Goal: Information Seeking & Learning: Find specific fact

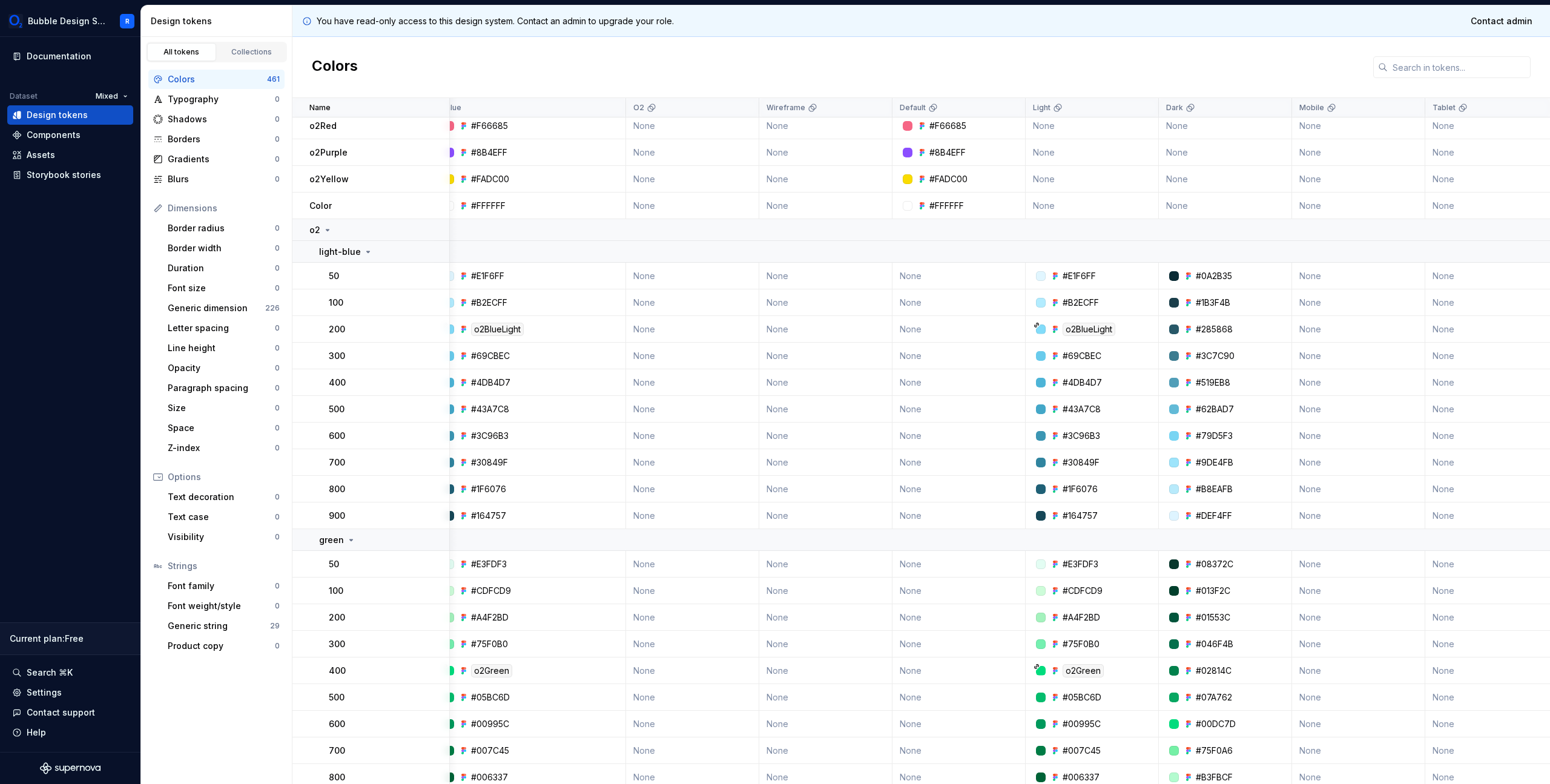
scroll to position [513, 0]
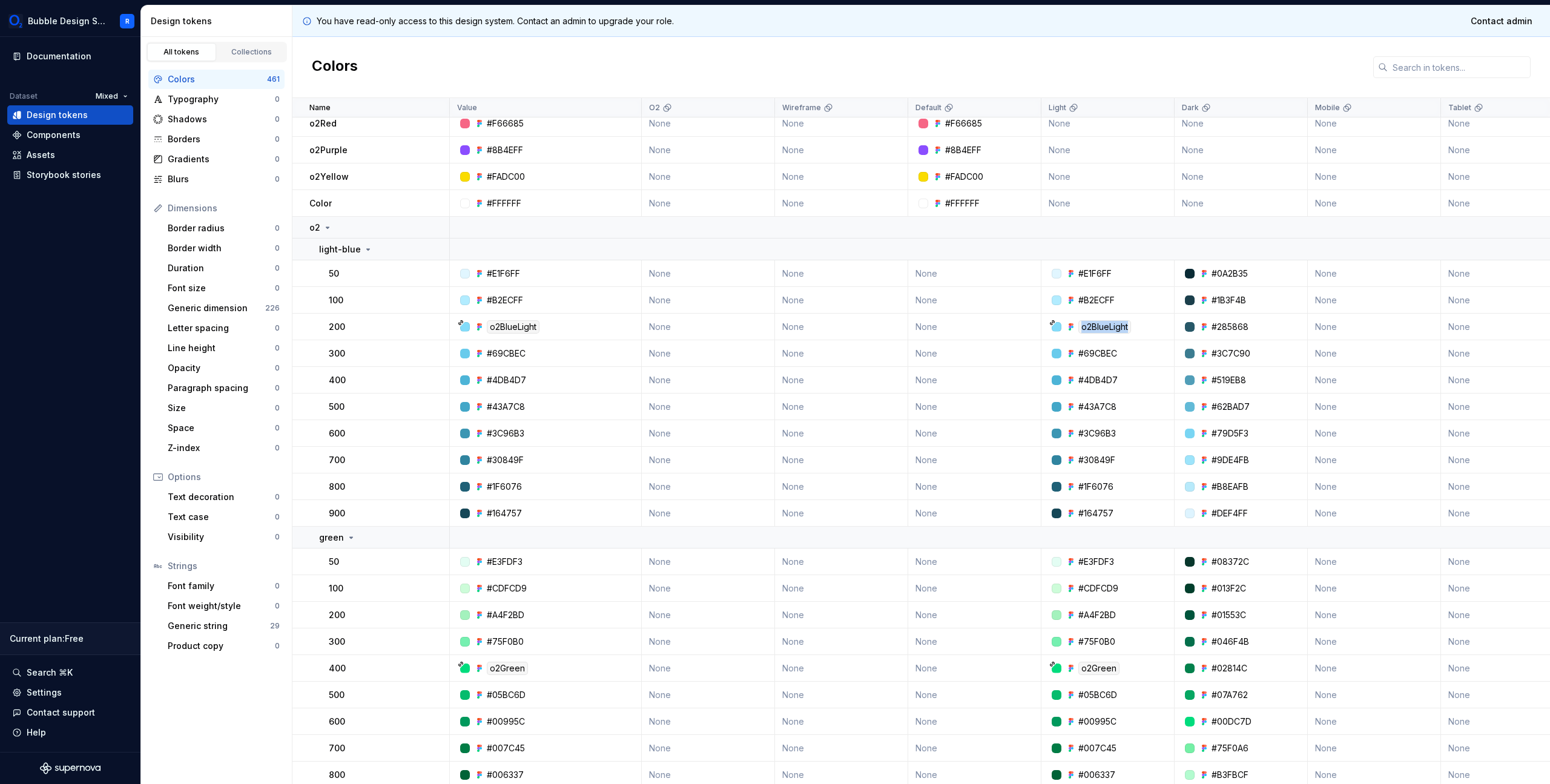
drag, startPoint x: 1144, startPoint y: 325, endPoint x: 1045, endPoint y: 315, distance: 99.5
click at [1045, 315] on td "o2BlueLight" at bounding box center [1108, 327] width 133 height 27
click at [1146, 316] on td "o2BlueLight" at bounding box center [1108, 327] width 133 height 27
click at [459, 322] on icon at bounding box center [461, 322] width 4 height 4
click at [461, 324] on icon at bounding box center [460, 322] width 6 height 6
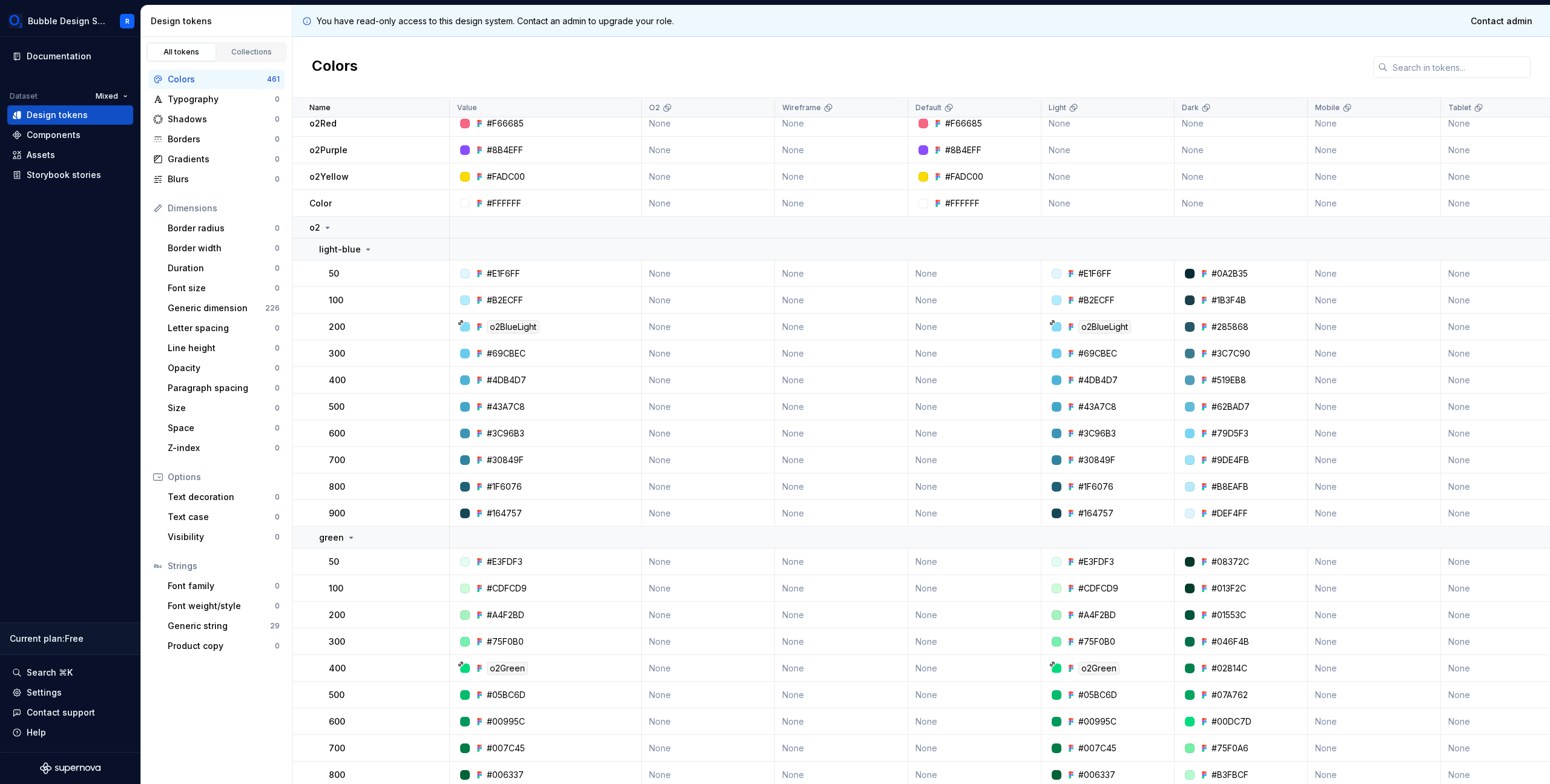
click at [528, 323] on div "o2BlueLight" at bounding box center [513, 327] width 52 height 13
click at [549, 324] on div "o2BlueLight" at bounding box center [549, 327] width 183 height 13
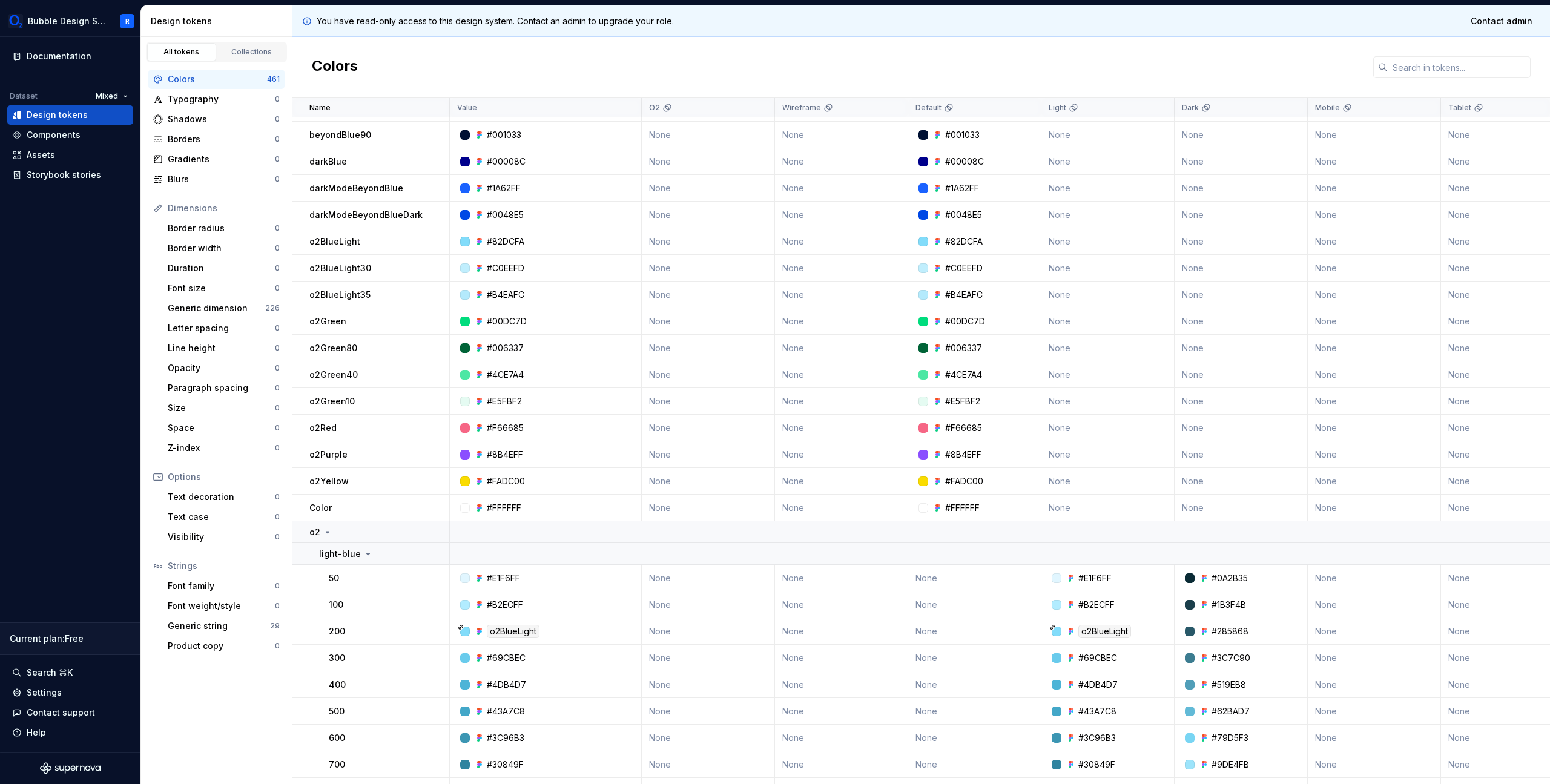
scroll to position [203, 0]
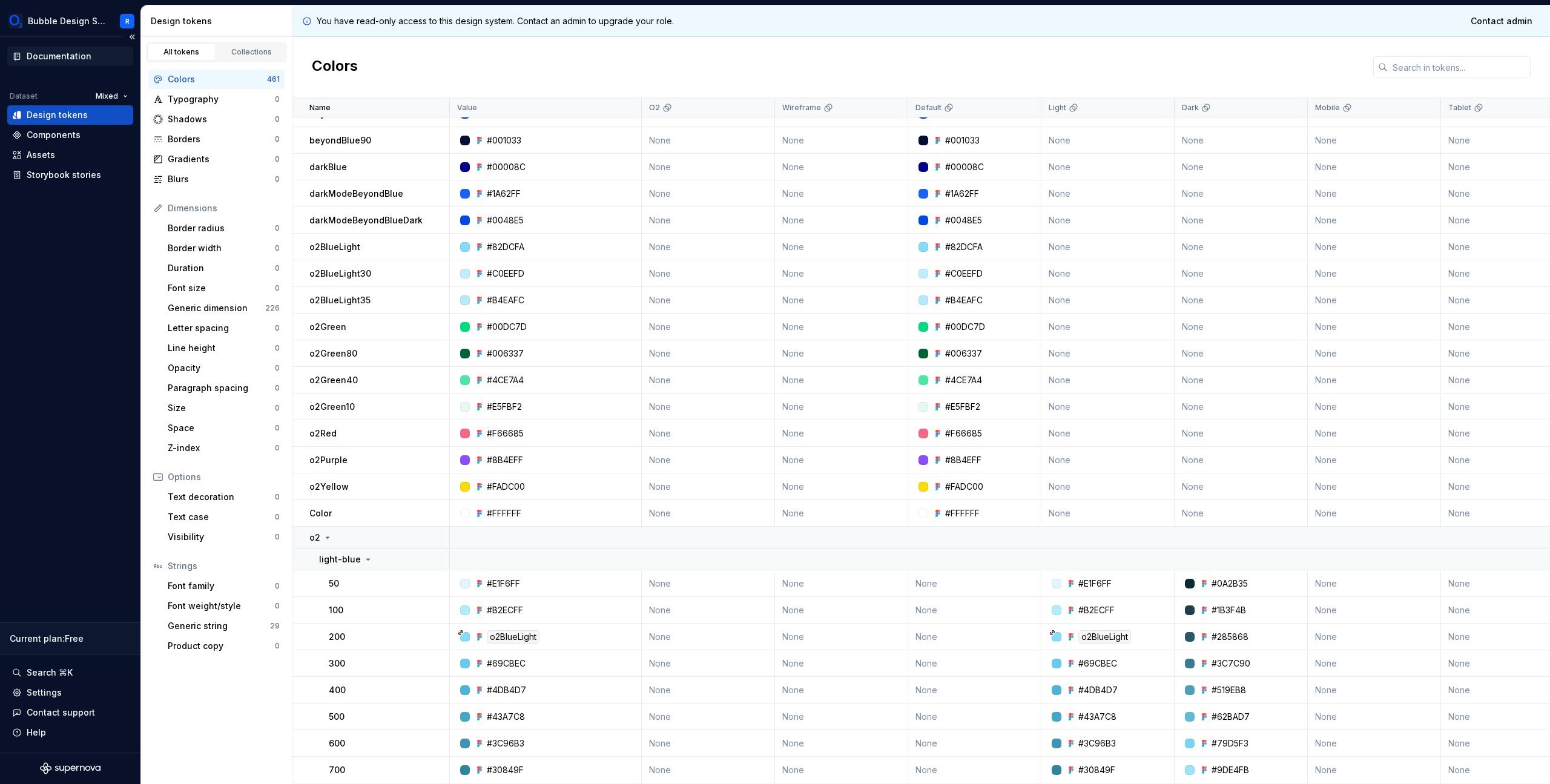
click at [85, 58] on div "Documentation" at bounding box center [59, 56] width 64 height 12
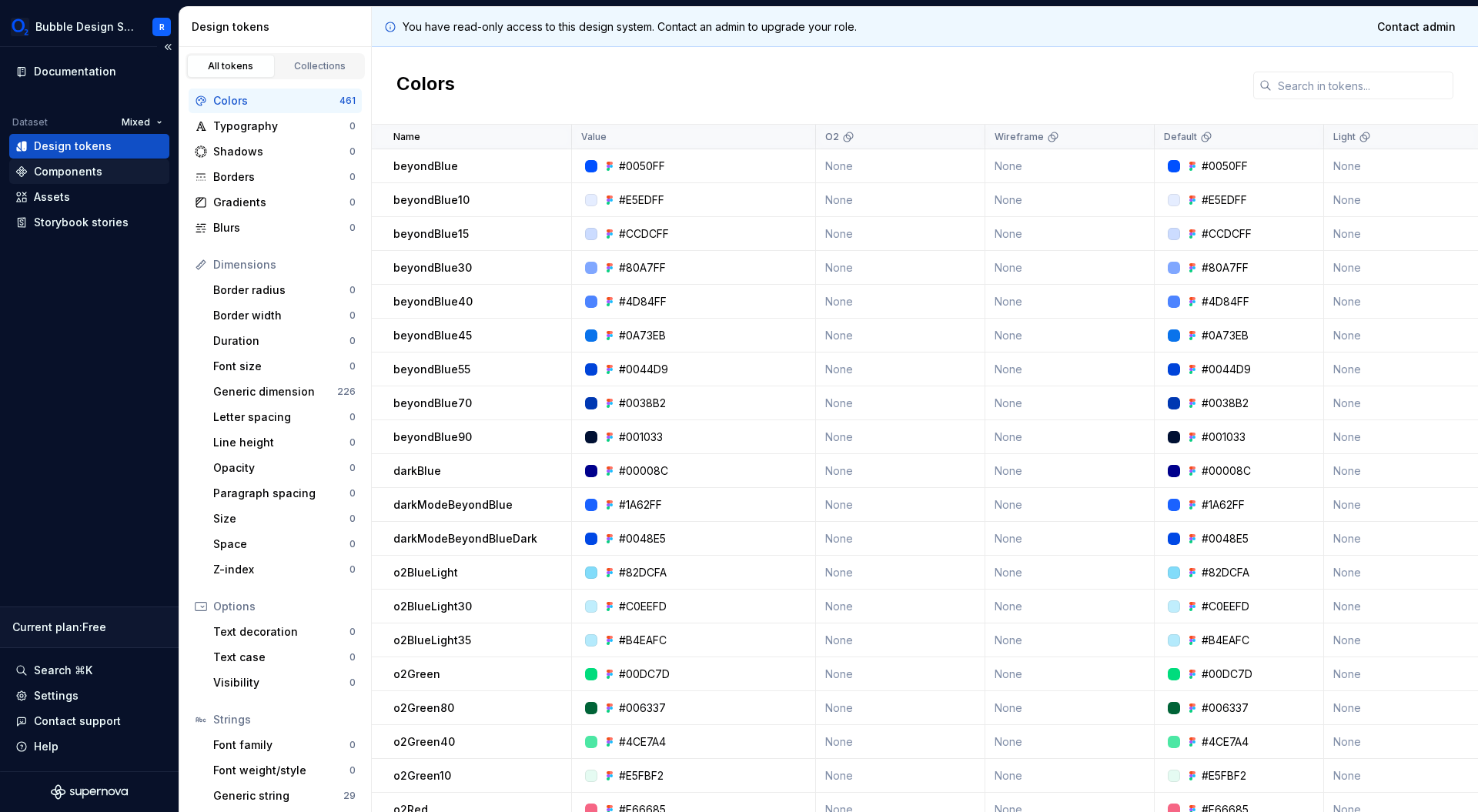
click at [111, 173] on div "Components" at bounding box center [89, 172] width 148 height 15
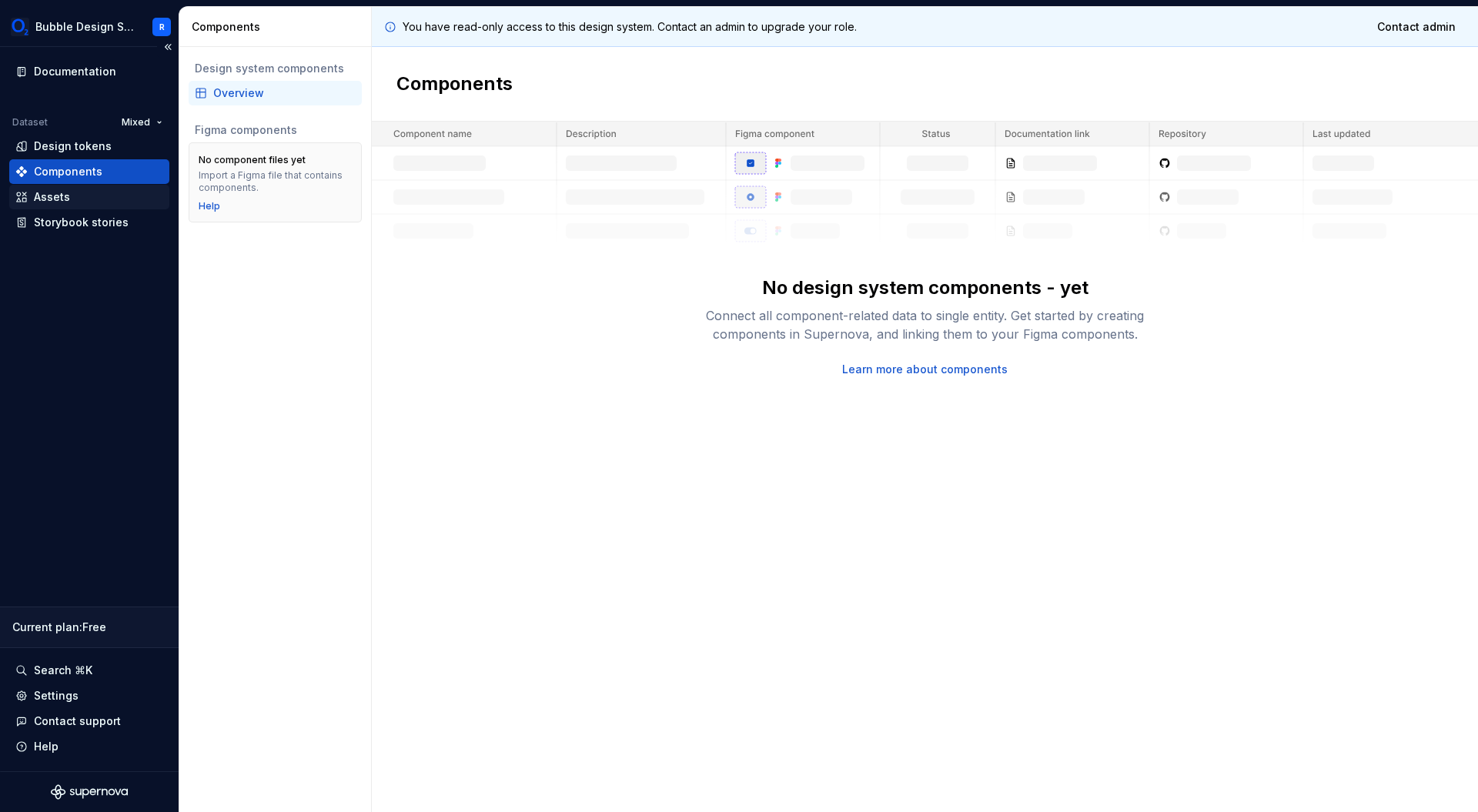
click at [110, 206] on div "Assets" at bounding box center [90, 197] width 160 height 25
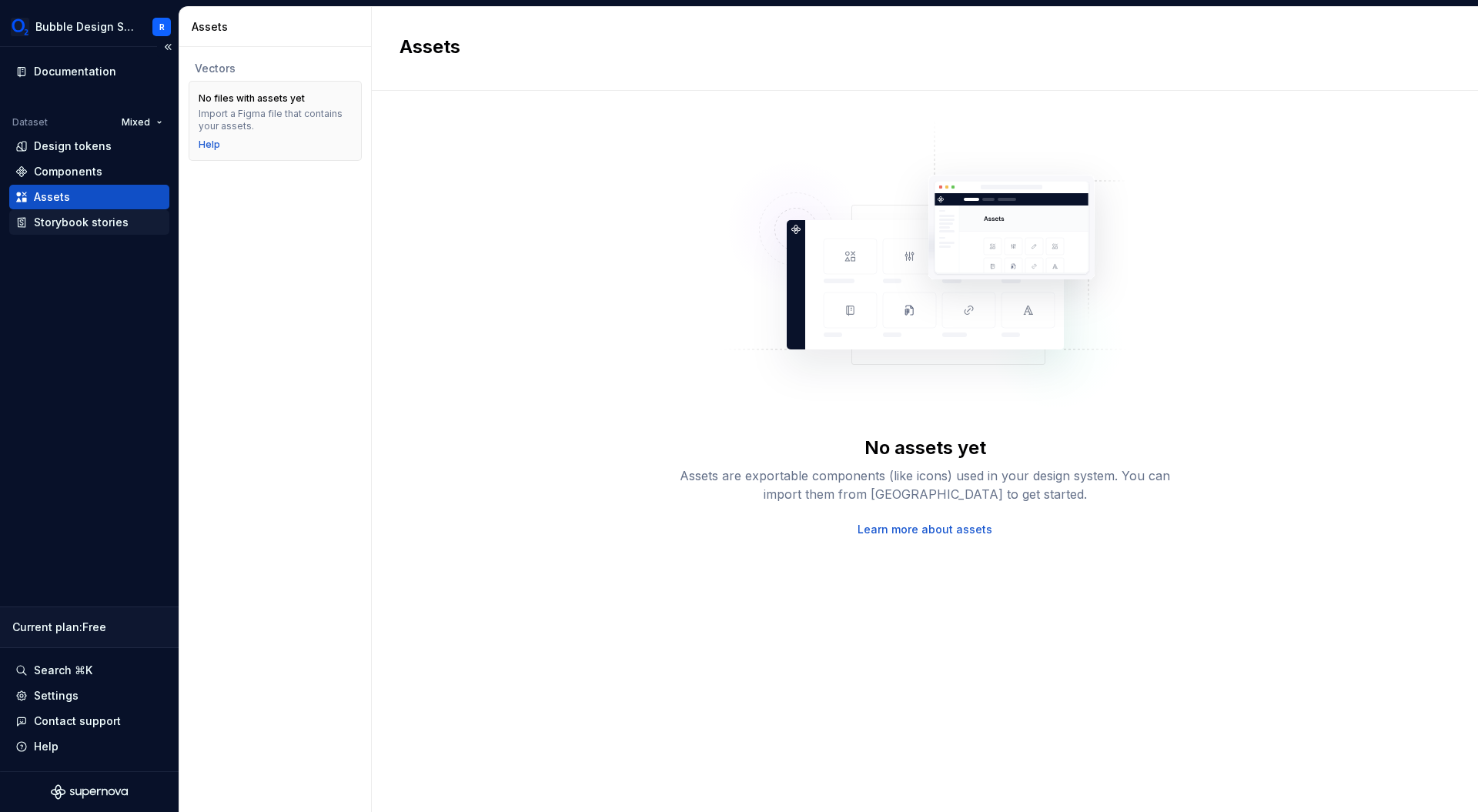
click at [106, 227] on div "Storybook stories" at bounding box center [81, 222] width 94 height 15
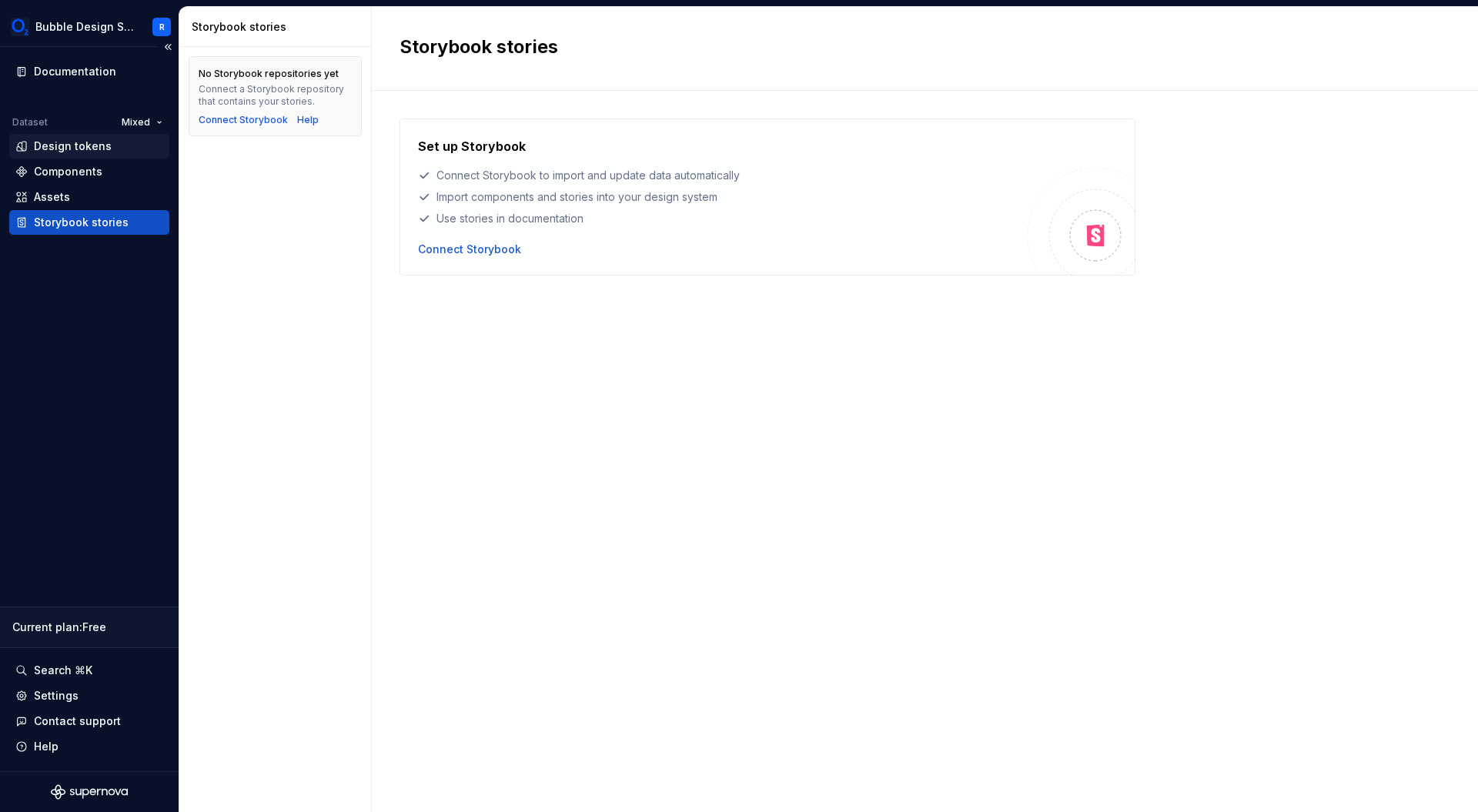
click at [110, 152] on div "Design tokens" at bounding box center [89, 146] width 148 height 15
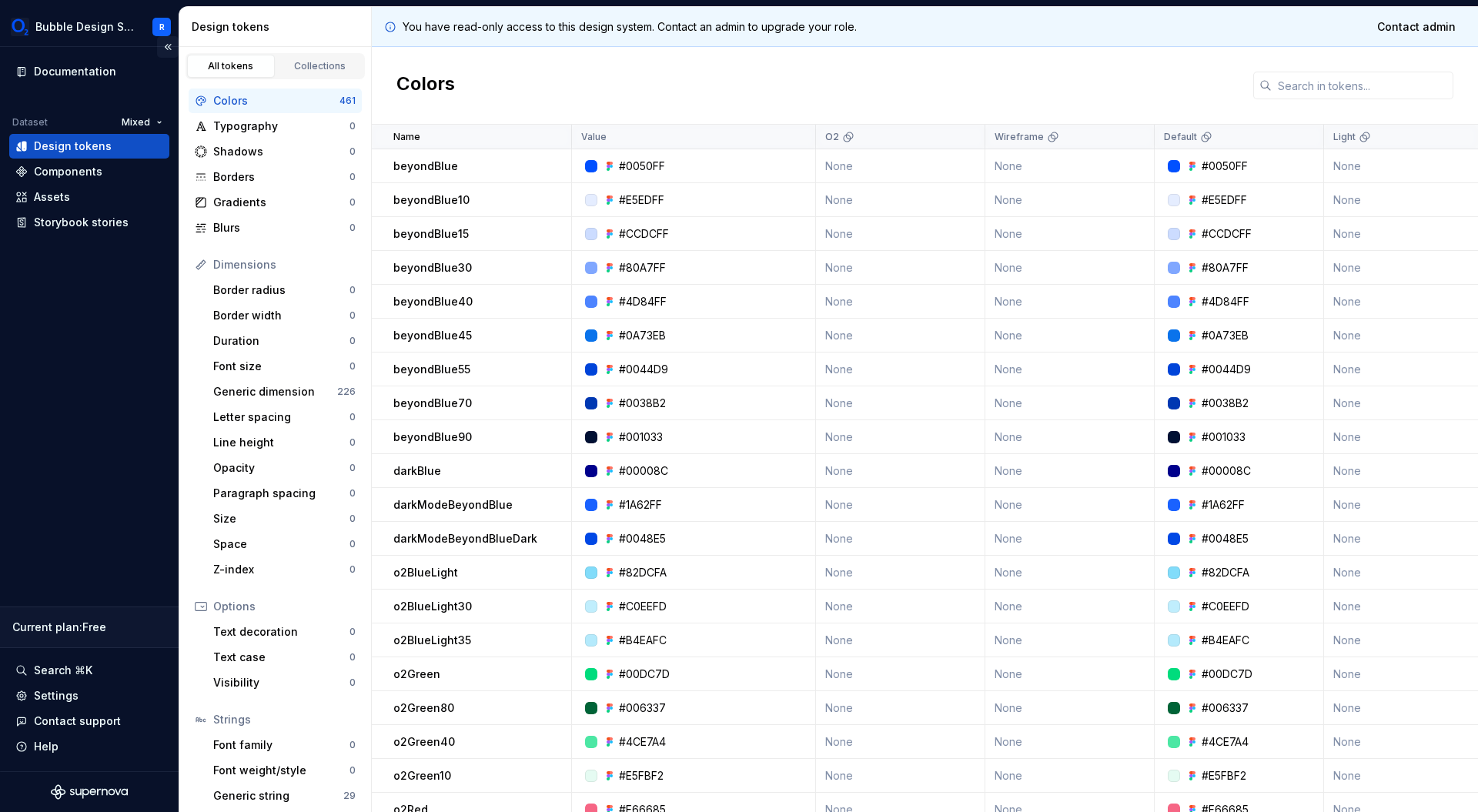
click at [168, 51] on button "Collapse sidebar" at bounding box center [168, 47] width 22 height 22
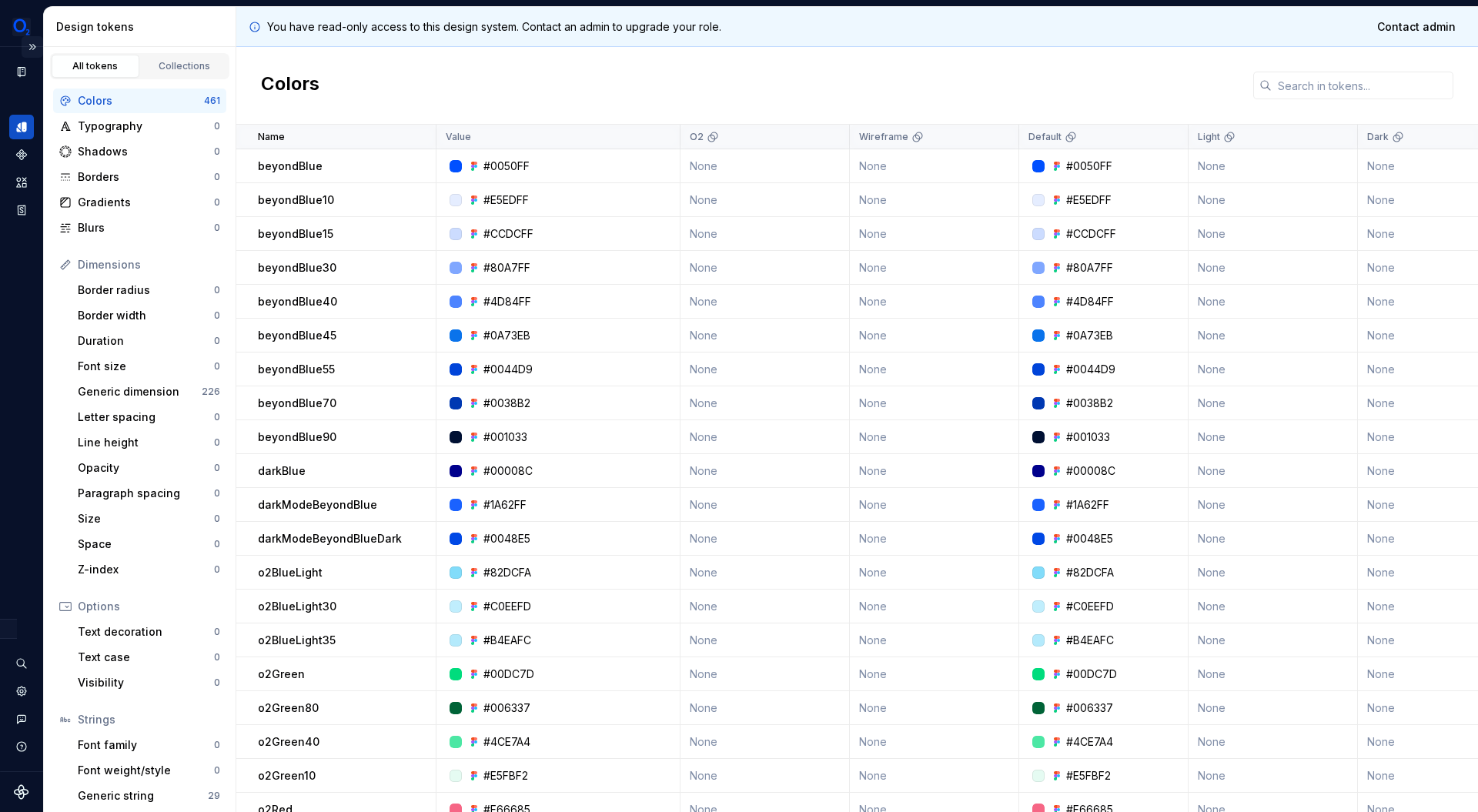
click at [37, 48] on button "Expand sidebar" at bounding box center [32, 47] width 22 height 22
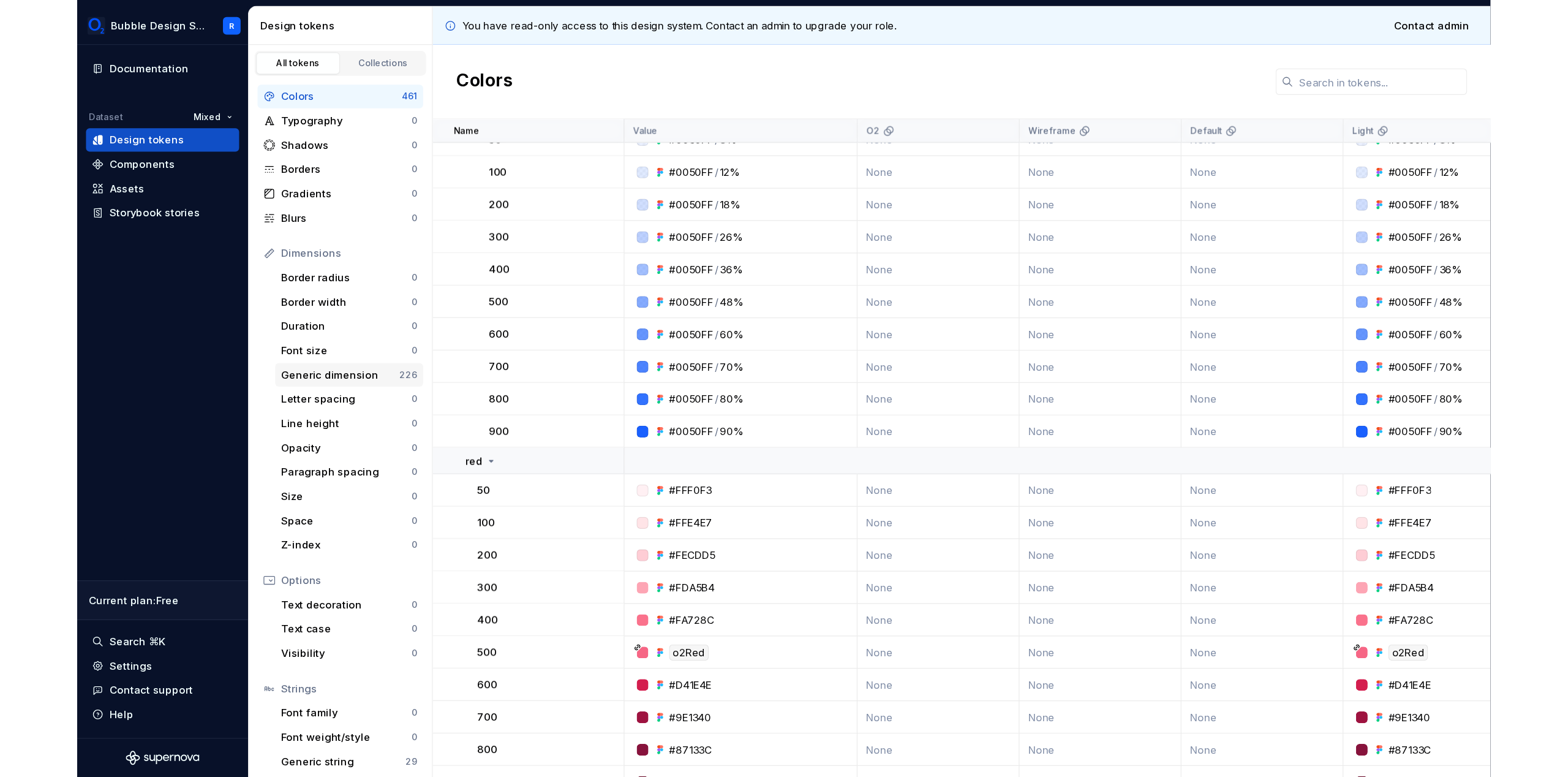
scroll to position [2848, 0]
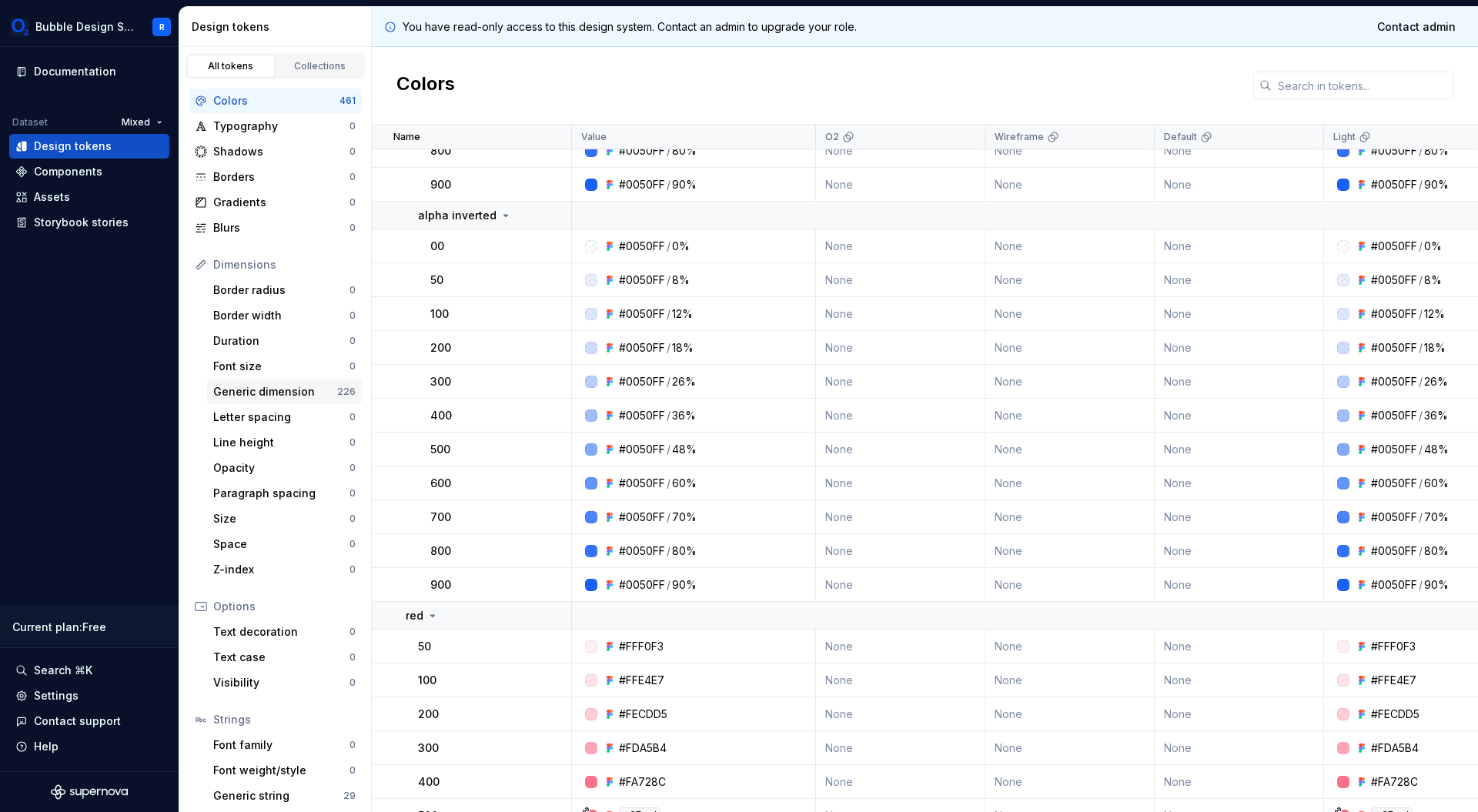
click at [266, 394] on div "Generic dimension" at bounding box center [276, 392] width 124 height 15
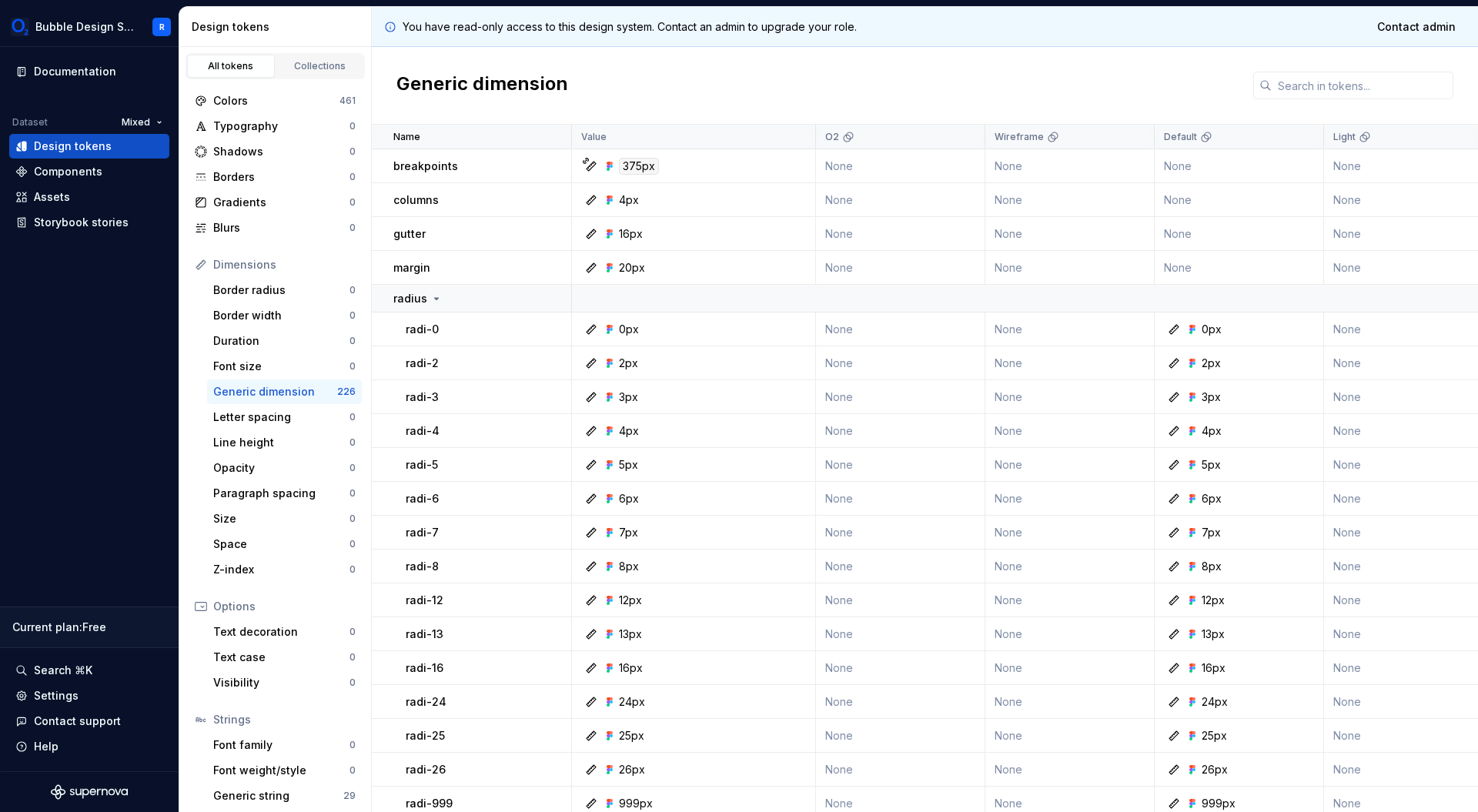
click at [518, 35] on div "You have read-only access to this design system. Contact an admin to upgrade yo…" at bounding box center [925, 27] width 1106 height 40
click at [532, 24] on p "You have read-only access to this design system. Contact an admin to upgrade yo…" at bounding box center [629, 27] width 454 height 15
click at [533, 22] on p "You have read-only access to this design system. Contact an admin to upgrade yo…" at bounding box center [629, 27] width 454 height 15
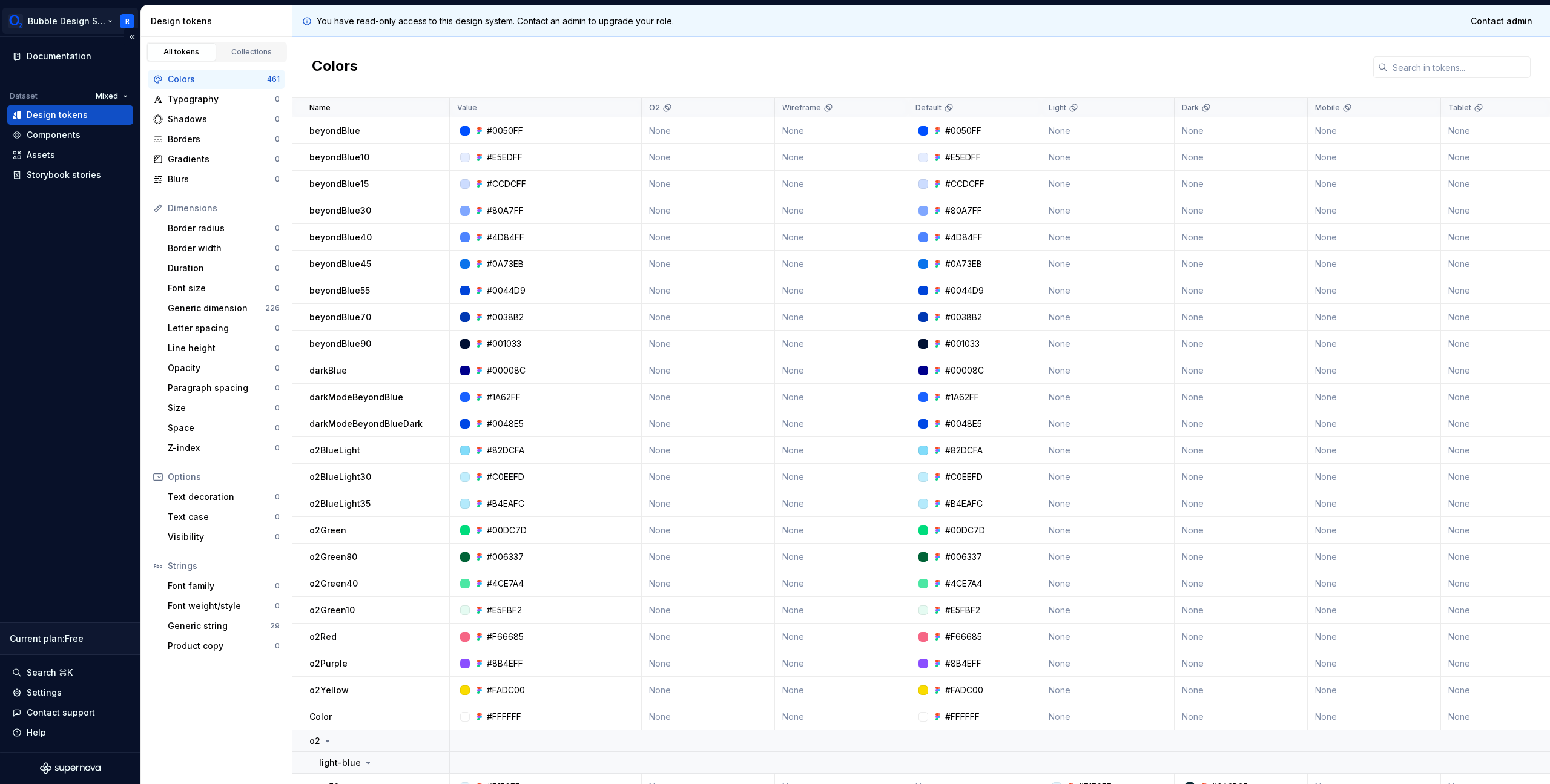
click at [130, 18] on html "Bubble Design System R Documentation Dataset Mixed Design tokens Components Ass…" at bounding box center [775, 392] width 1550 height 784
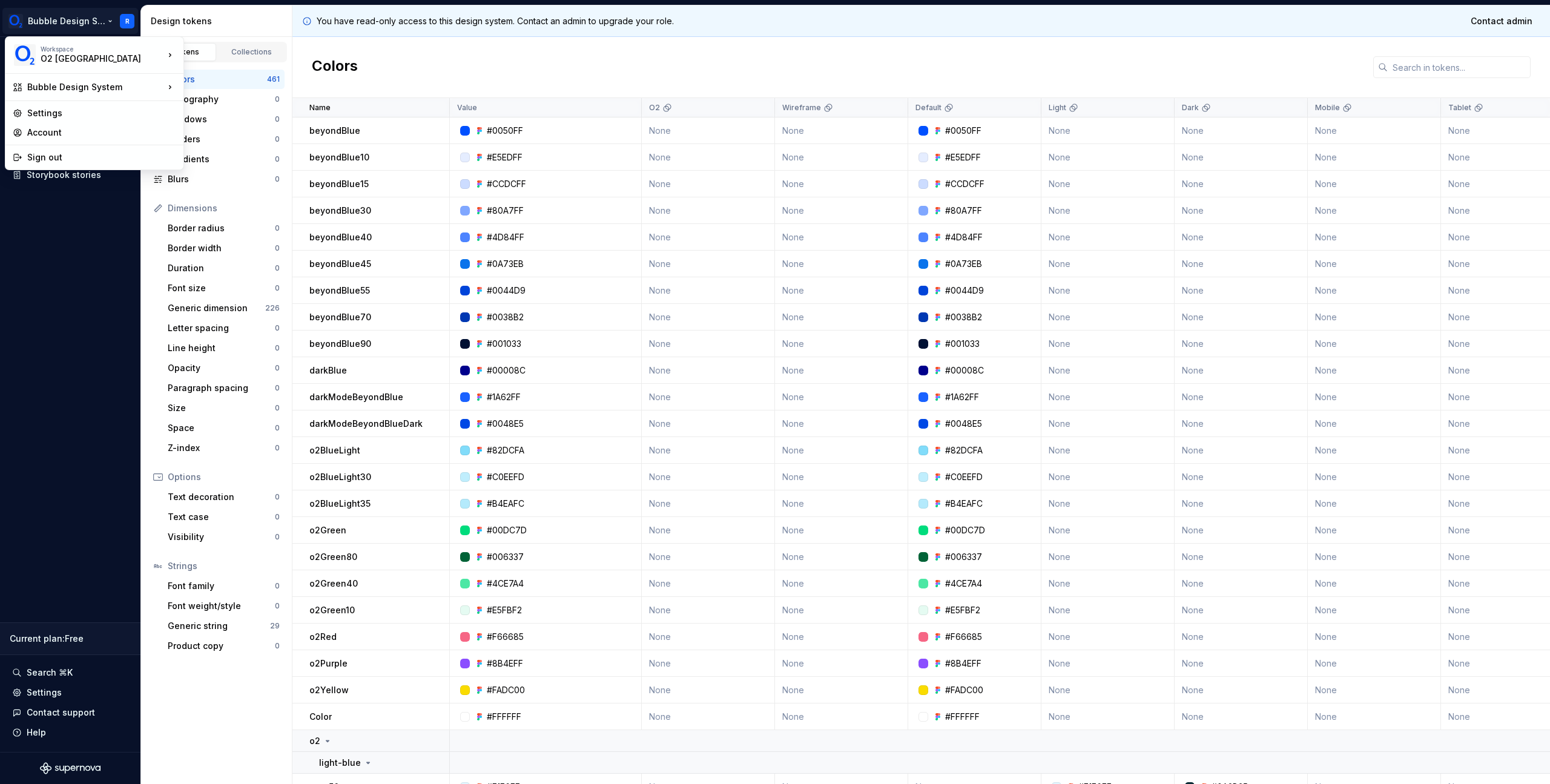
click at [124, 14] on html "Bubble Design System R Documentation Dataset Mixed Design tokens Components Ass…" at bounding box center [775, 392] width 1550 height 784
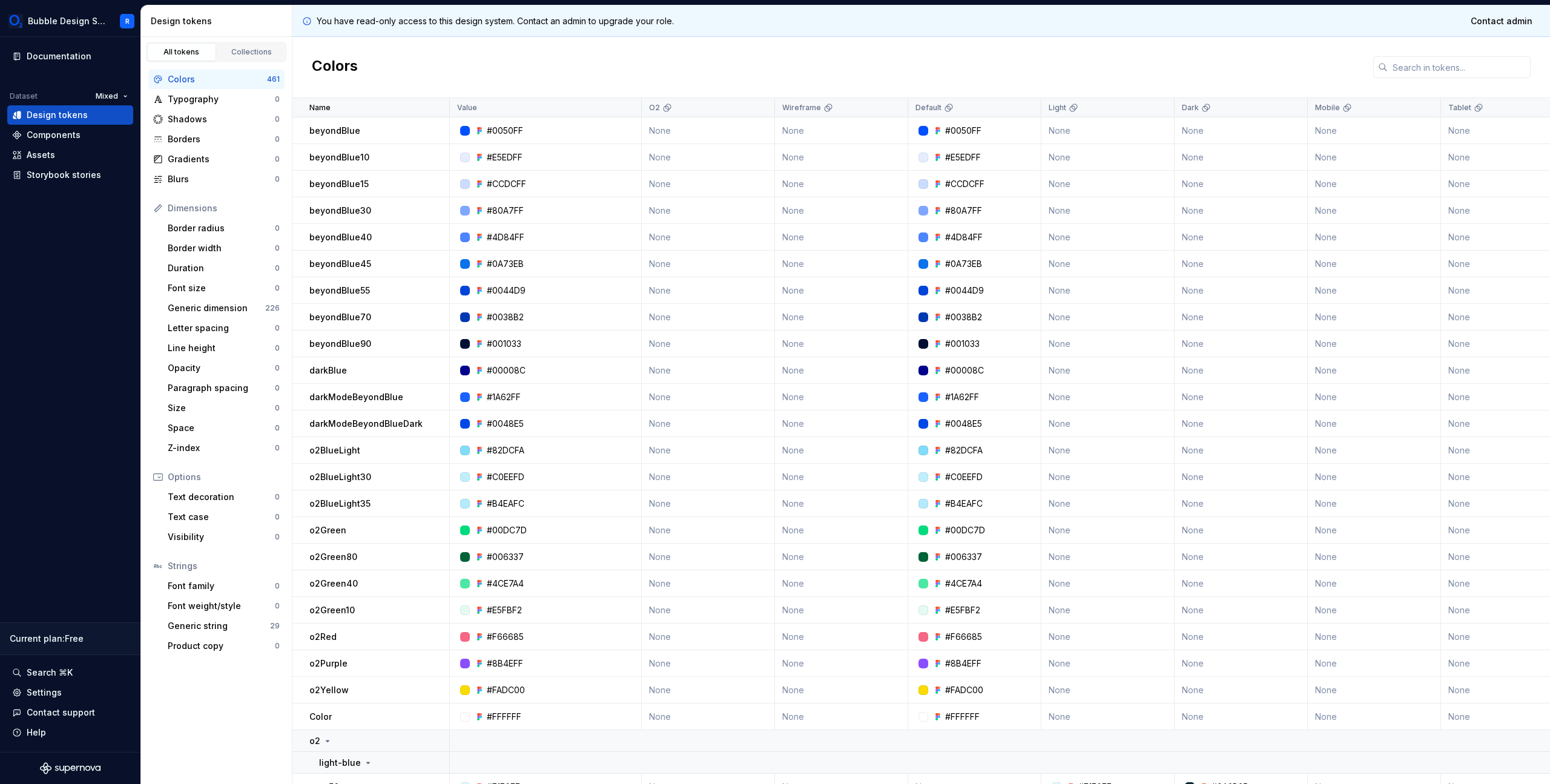
click at [697, 25] on div "You have read-only access to this design system. Contact an admin to upgrade yo…" at bounding box center [921, 21] width 1258 height 31
click at [665, 60] on div "Colors" at bounding box center [921, 67] width 1258 height 61
click at [294, 22] on div "You have read-only access to this design system. Contact an admin to upgrade yo…" at bounding box center [921, 21] width 1258 height 31
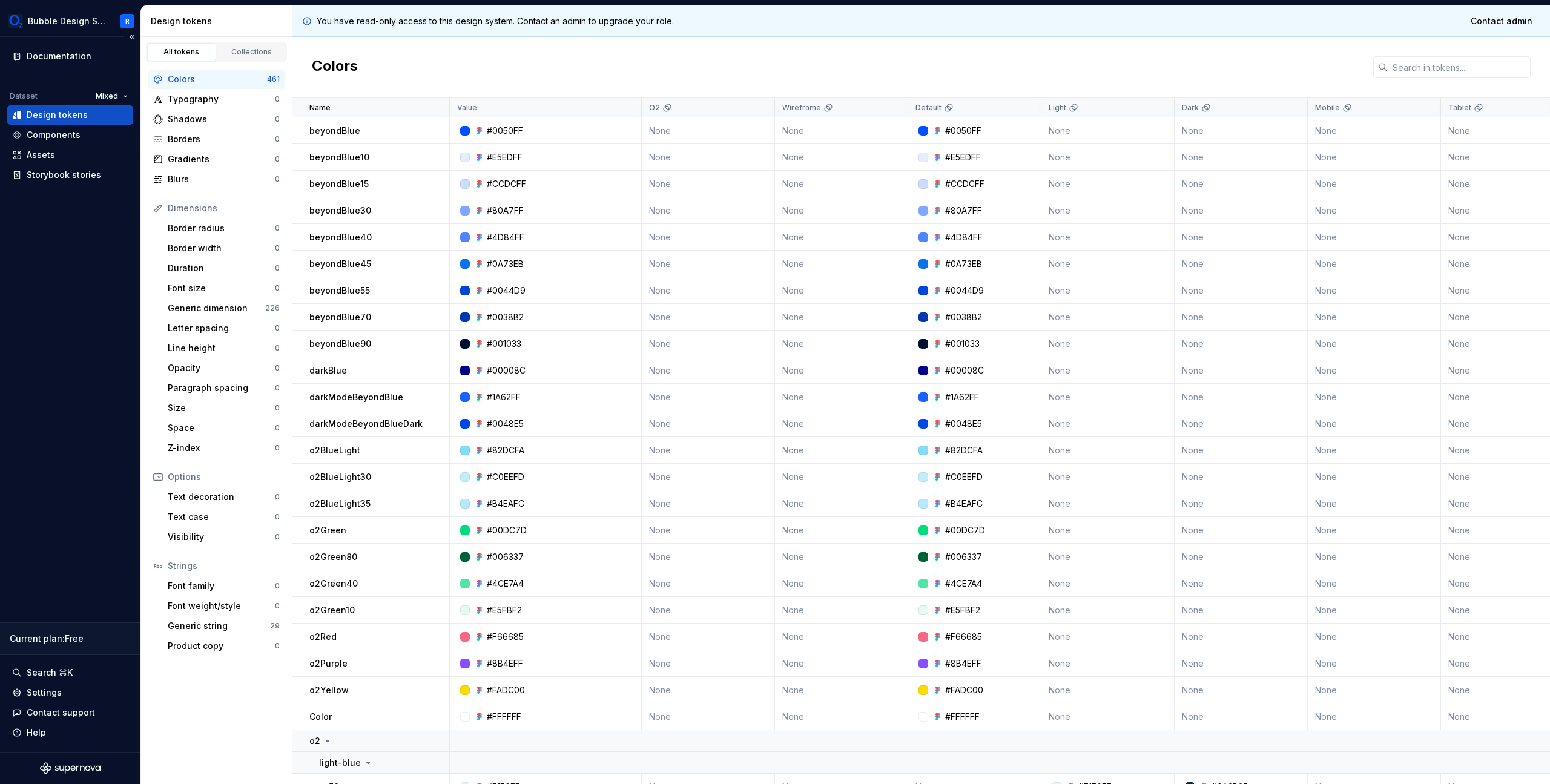
click at [28, 289] on div "Documentation Dataset Mixed Design tokens Components Assets Storybook stories C…" at bounding box center [70, 394] width 140 height 715
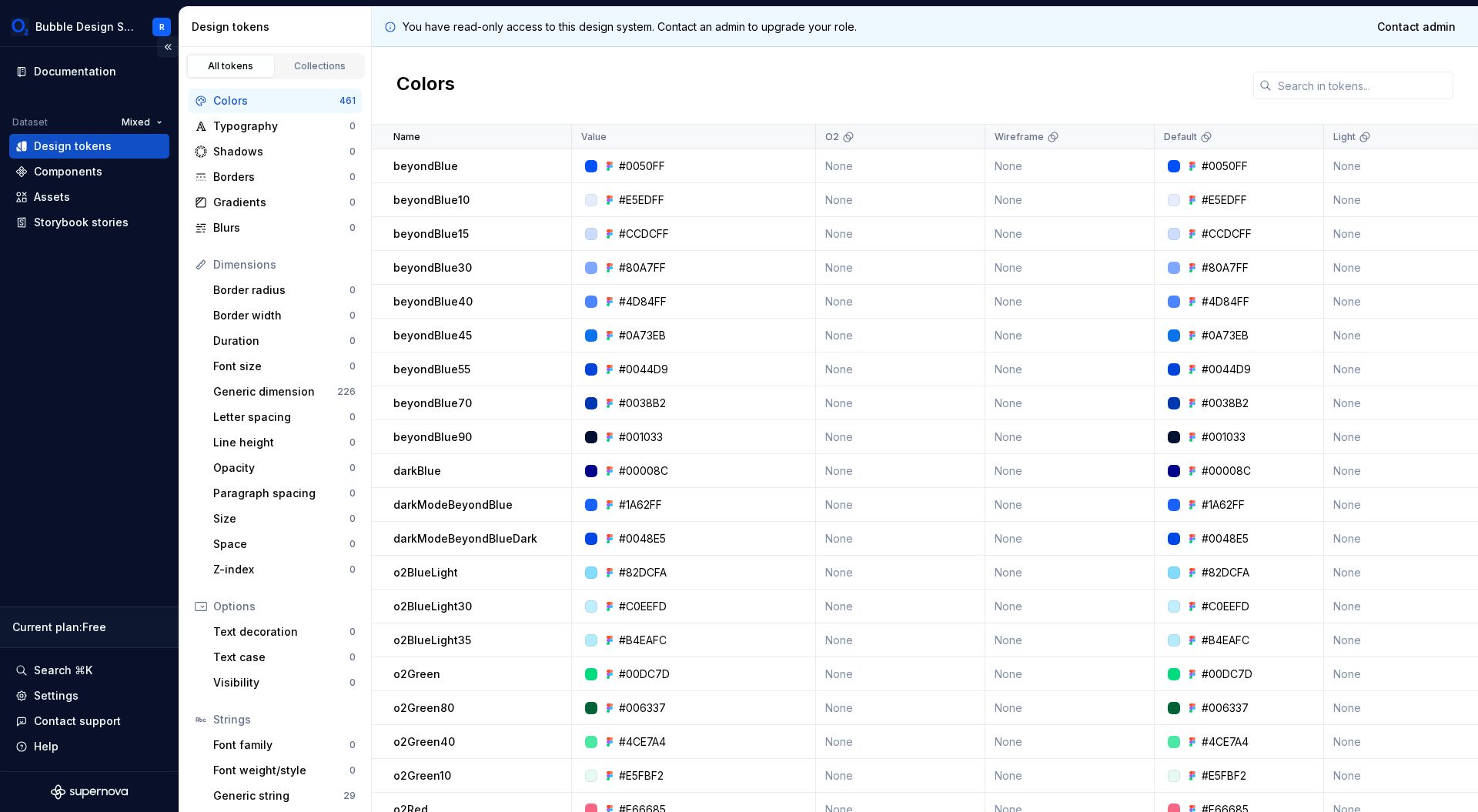
click at [169, 50] on button "Collapse sidebar" at bounding box center [168, 47] width 22 height 22
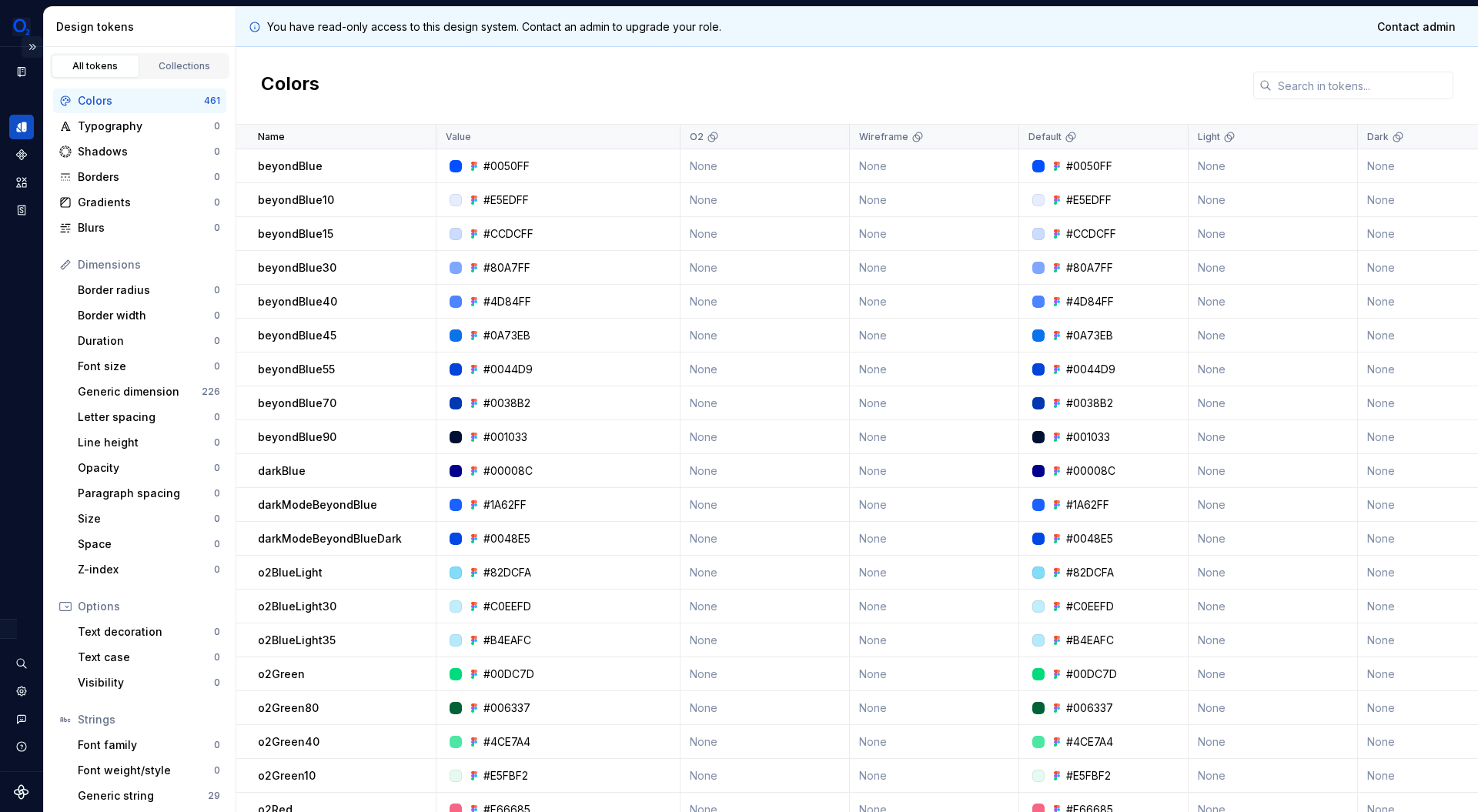
click at [34, 46] on button "Expand sidebar" at bounding box center [32, 47] width 22 height 22
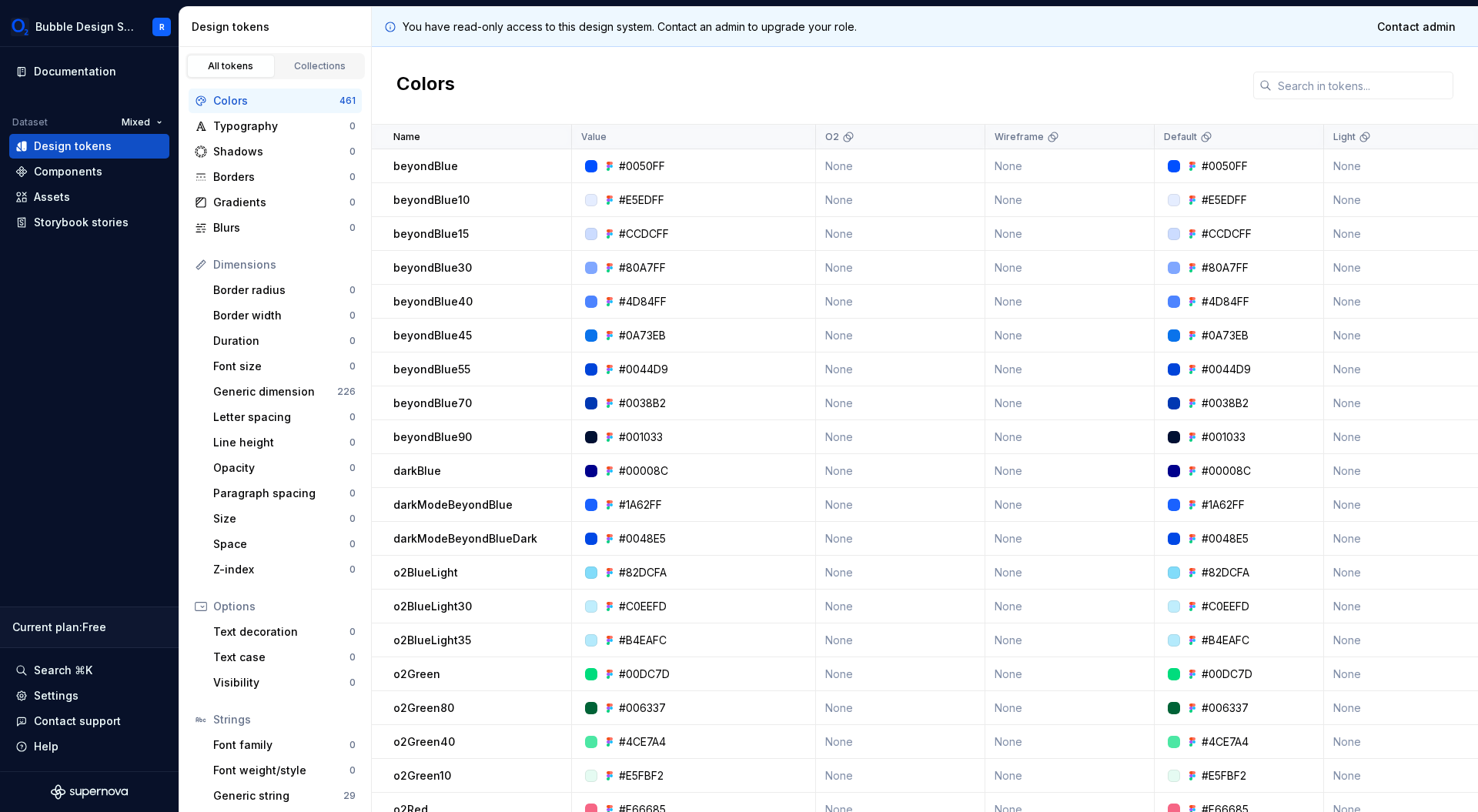
click at [534, 30] on p "You have read-only access to this design system. Contact an admin to upgrade yo…" at bounding box center [629, 27] width 454 height 15
click at [848, 40] on div "You have read-only access to this design system. Contact an admin to upgrade yo…" at bounding box center [925, 27] width 1106 height 40
click at [1406, 30] on span "Contact admin" at bounding box center [1417, 27] width 78 height 15
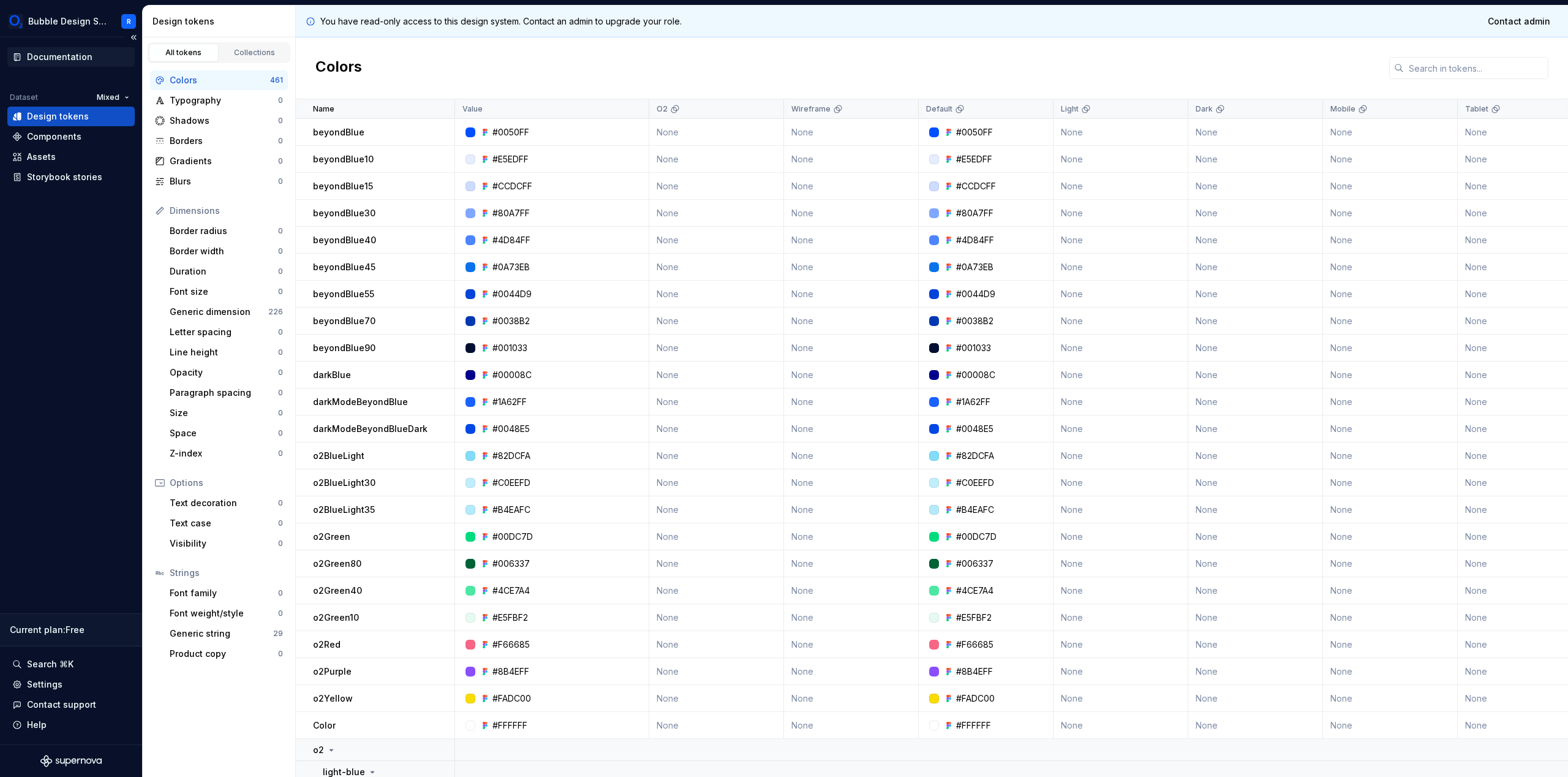
click at [114, 58] on div "Documentation" at bounding box center [71, 57] width 118 height 12
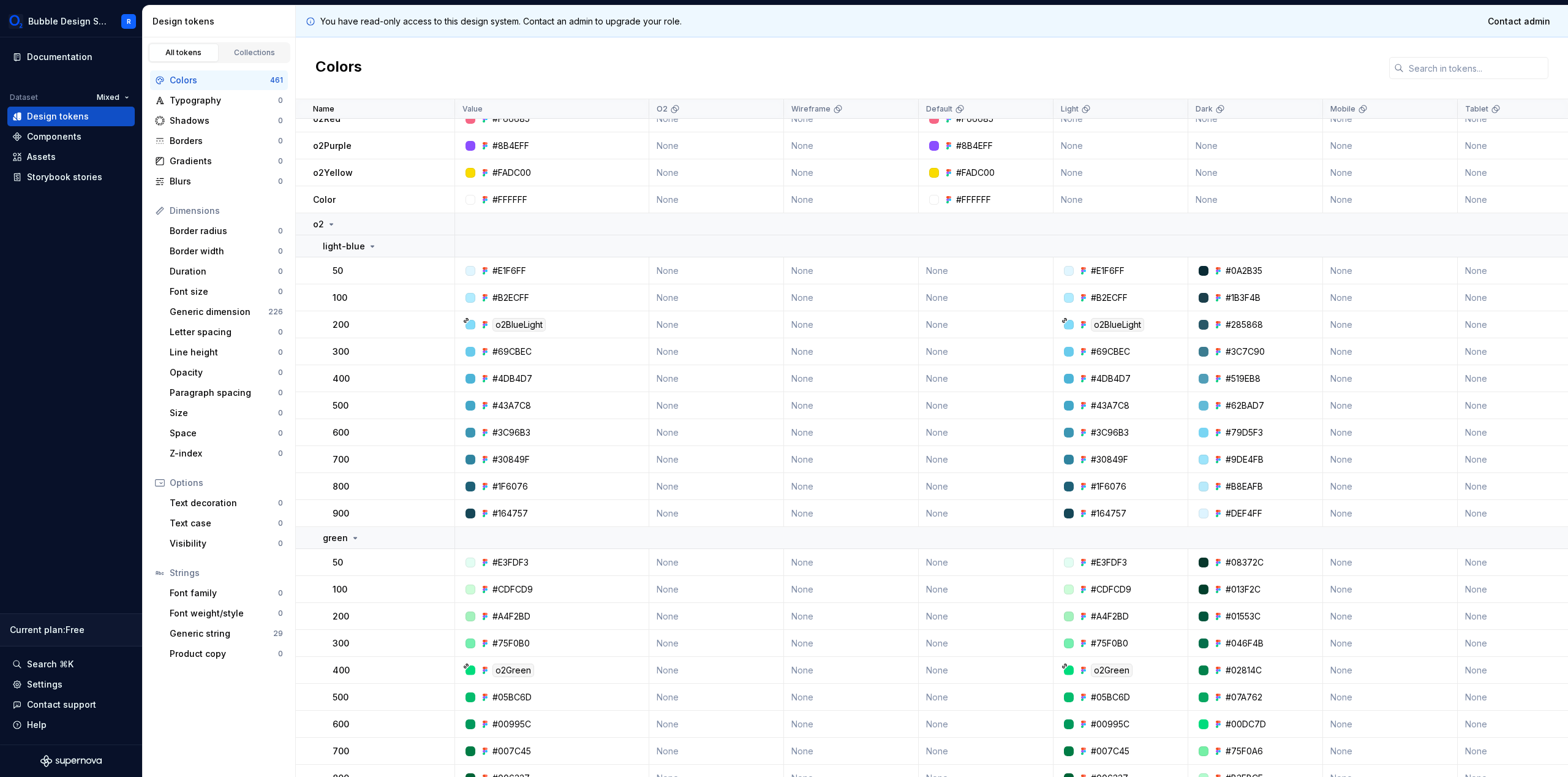
scroll to position [524, 0]
click at [1232, 273] on div "#0A2B35" at bounding box center [1244, 272] width 36 height 12
copy div "0A2B35"
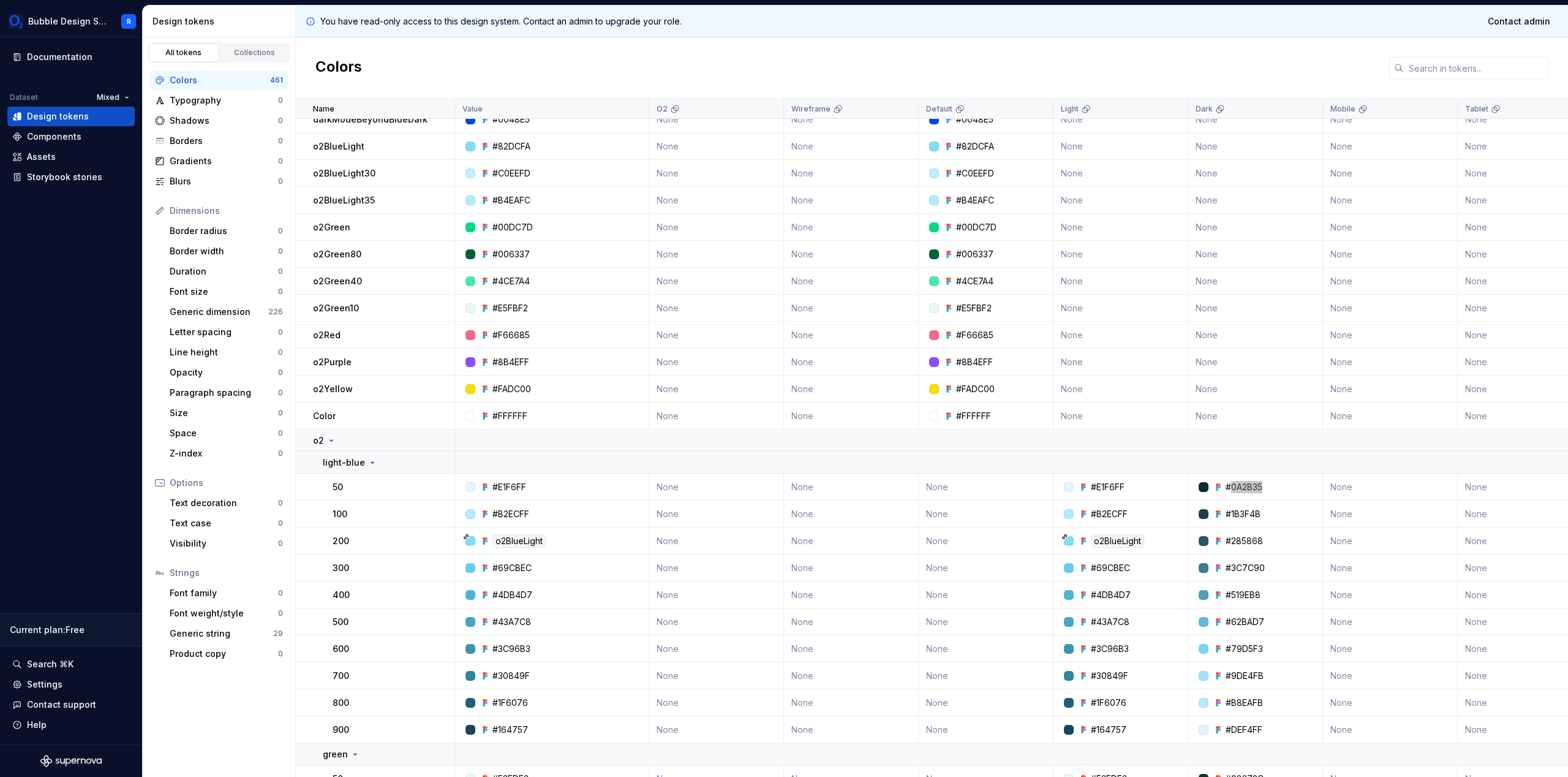
scroll to position [578, 0]
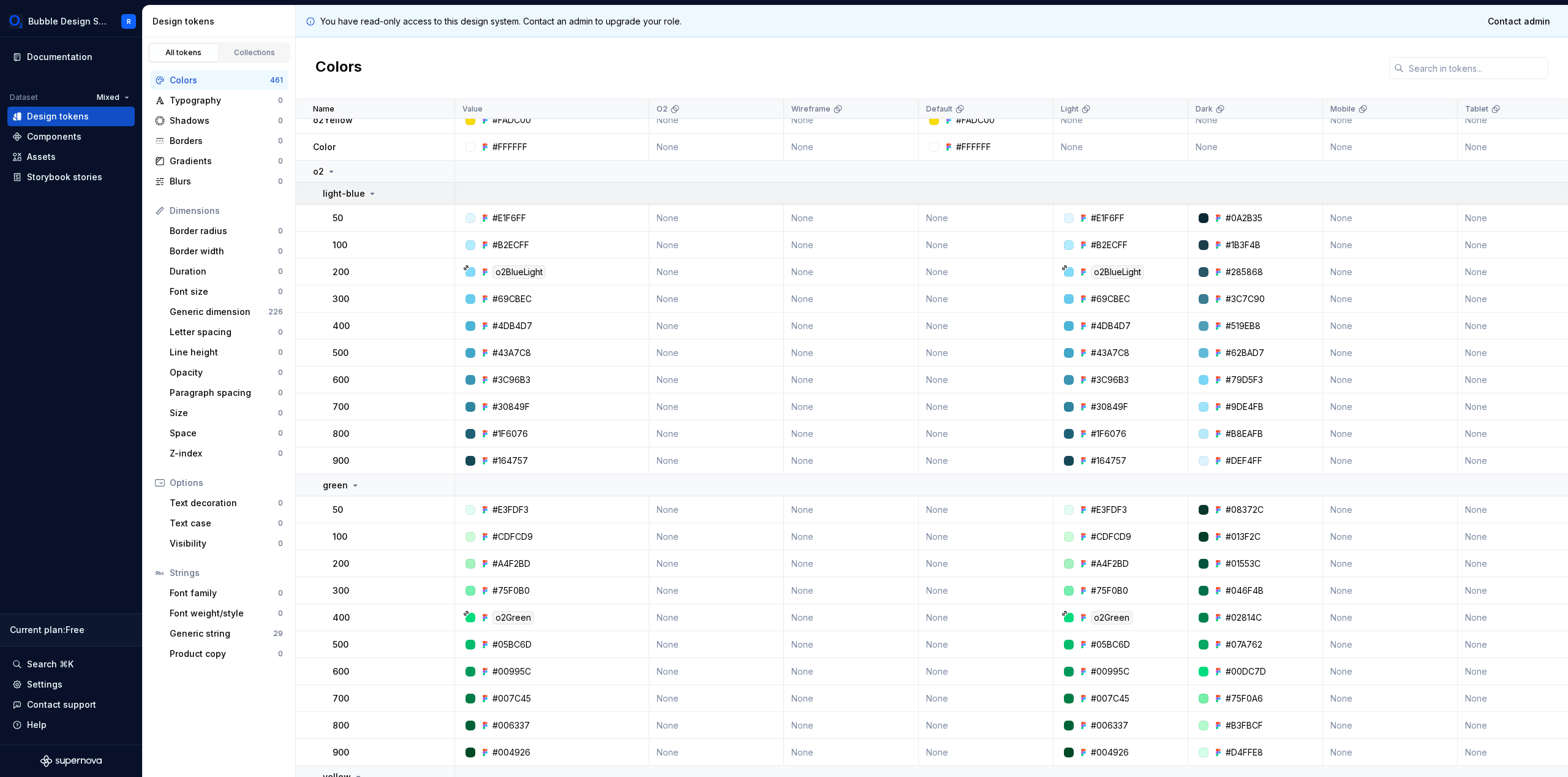
click at [1314, 189] on td at bounding box center [1420, 193] width 1930 height 22
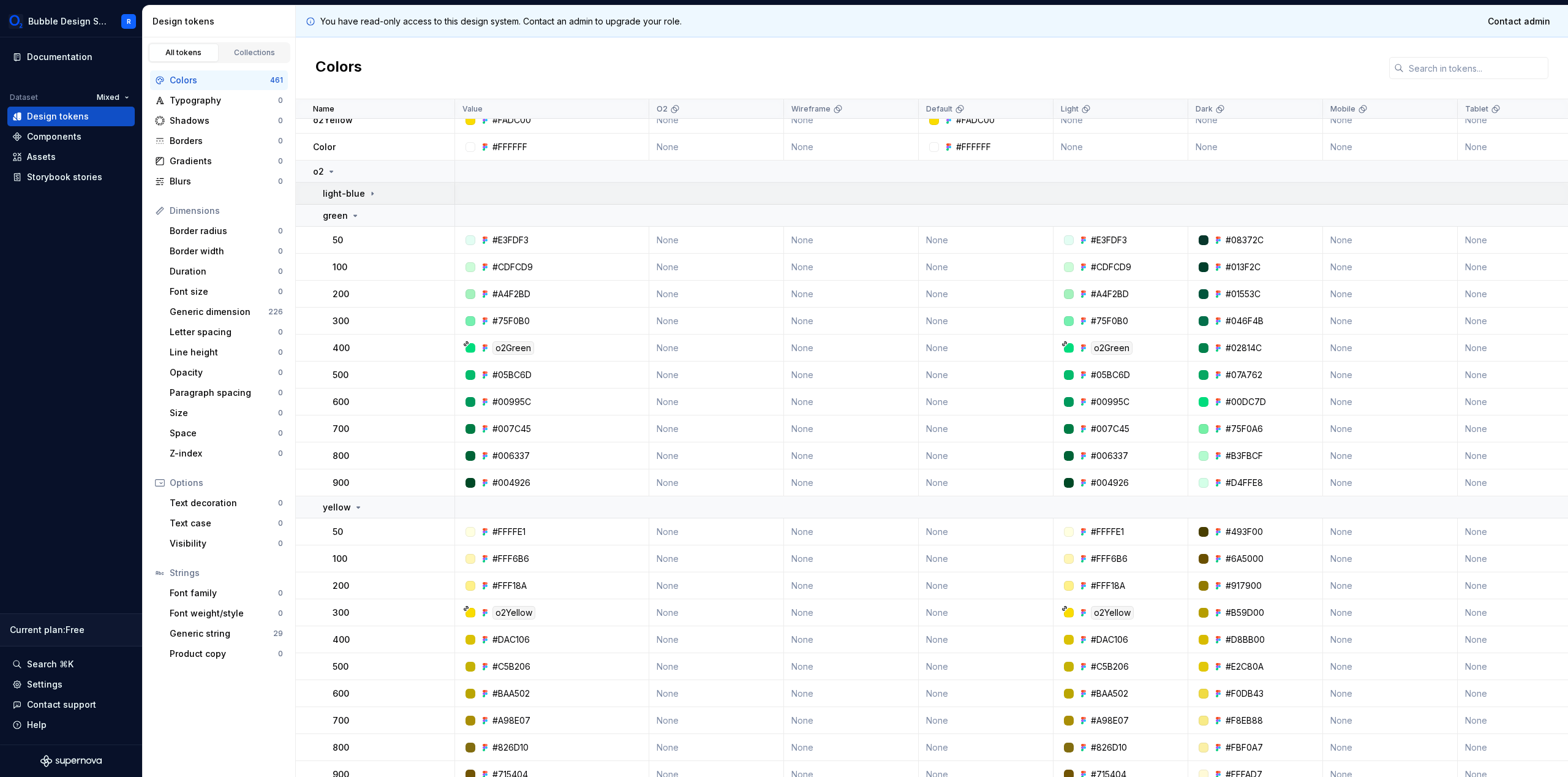
click at [1299, 200] on td at bounding box center [1420, 193] width 1930 height 22
